Goal: Transaction & Acquisition: Purchase product/service

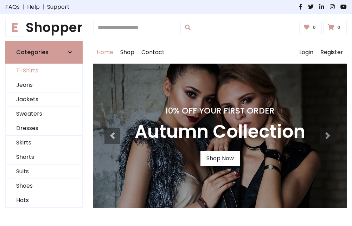
click at [44, 71] on link "T-Shirts" at bounding box center [44, 71] width 77 height 14
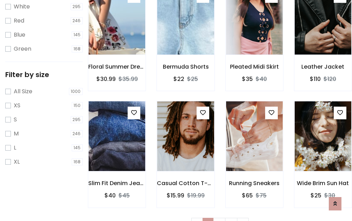
scroll to position [13, 0]
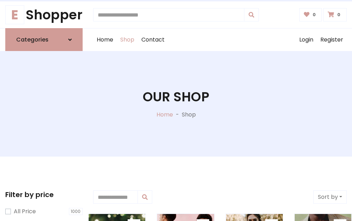
click at [176, 104] on h1 "Our Shop" at bounding box center [176, 96] width 66 height 15
click at [220, 40] on div "Home Shop Contact Log out Login Register" at bounding box center [219, 39] width 253 height 23
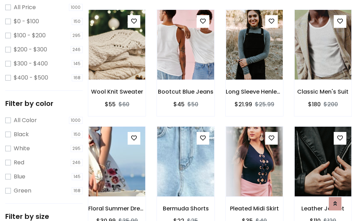
scroll to position [204, 0]
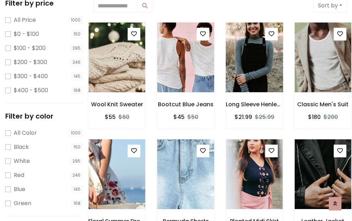
click at [254, 58] on img at bounding box center [254, 57] width 68 height 169
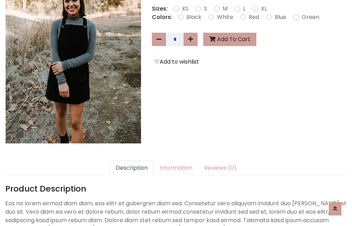
scroll to position [172, 0]
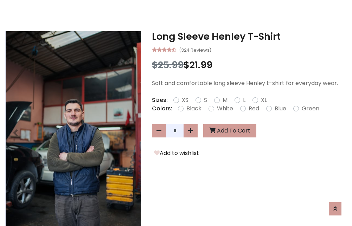
click at [249, 37] on h3 "Long Sleeve Henley T-Shirt" at bounding box center [249, 36] width 195 height 11
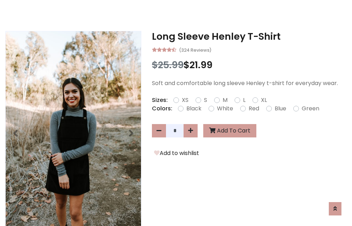
click at [249, 37] on h3 "Long Sleeve Henley T-Shirt" at bounding box center [249, 36] width 195 height 11
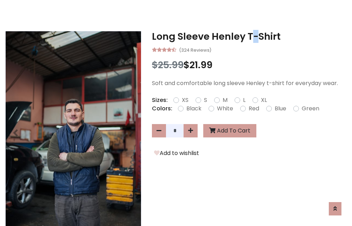
click at [249, 37] on h3 "Long Sleeve Henley T-Shirt" at bounding box center [249, 36] width 195 height 11
